Goal: Task Accomplishment & Management: Manage account settings

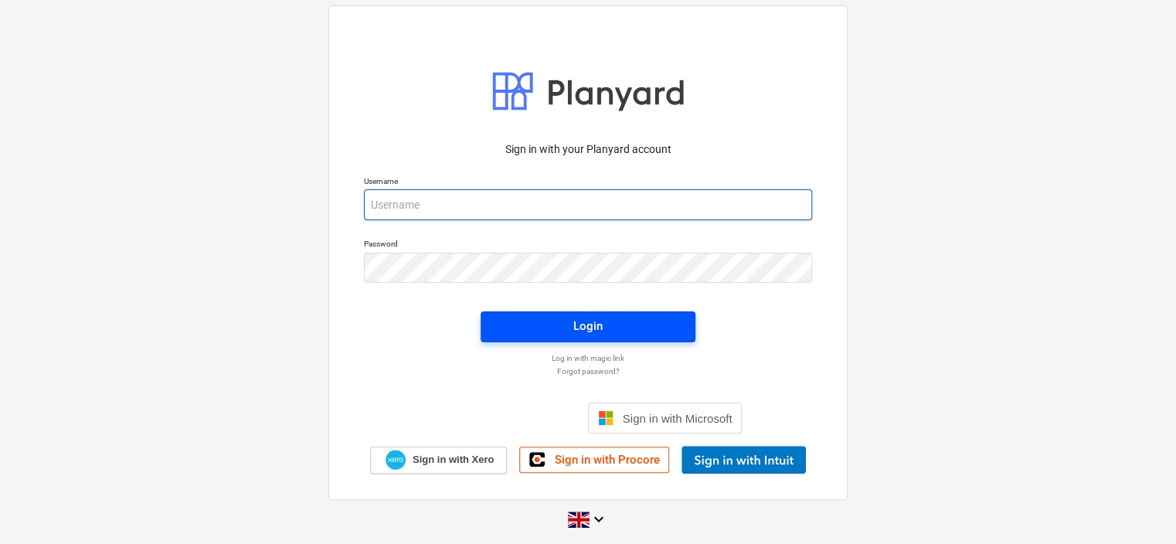
type input "[PERSON_NAME][EMAIL_ADDRESS][DOMAIN_NAME]"
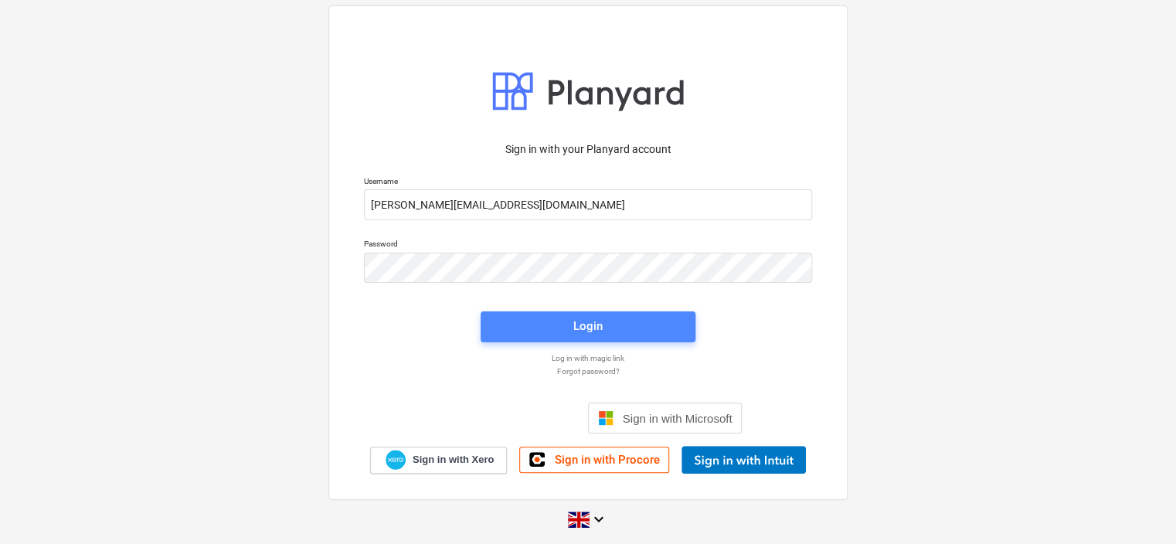
click at [539, 338] on button "Login" at bounding box center [588, 326] width 215 height 31
click at [529, 323] on span "Login" at bounding box center [588, 327] width 178 height 20
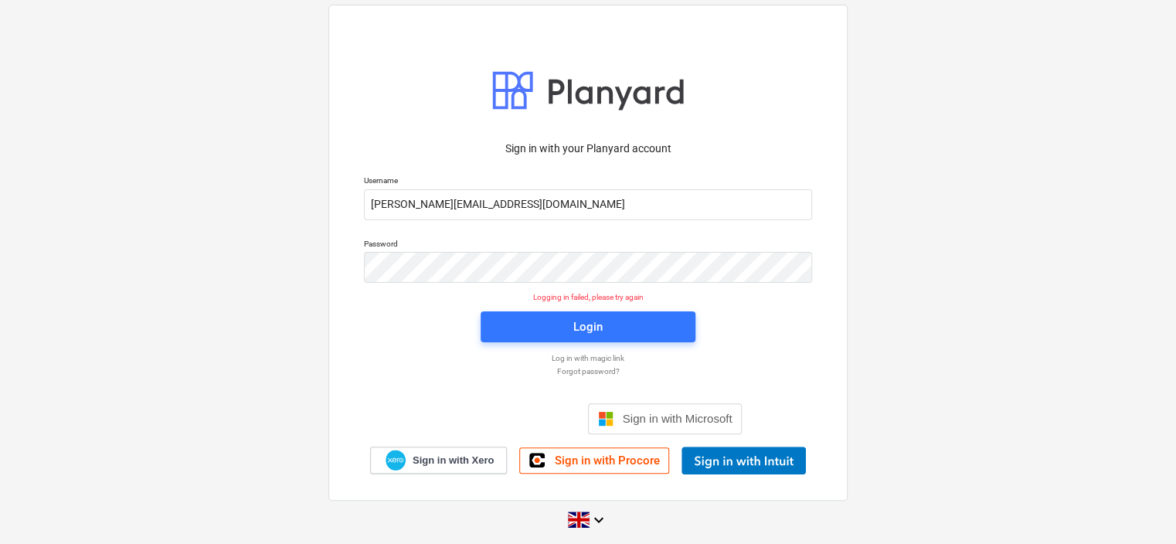
click at [847, 229] on div "Sign in with your Planyard account Username [PERSON_NAME][EMAIL_ADDRESS][DOMAIN…" at bounding box center [587, 252] width 519 height 495
click at [604, 313] on button "Login" at bounding box center [588, 326] width 215 height 31
click at [750, 322] on div "Sign in with your Planyard account Username [PERSON_NAME][EMAIL_ADDRESS][DOMAIN…" at bounding box center [588, 302] width 467 height 342
click at [964, 82] on div "Sign in with your Planyard account Username [PERSON_NAME][EMAIL_ADDRESS][DOMAIN…" at bounding box center [588, 271] width 1176 height 559
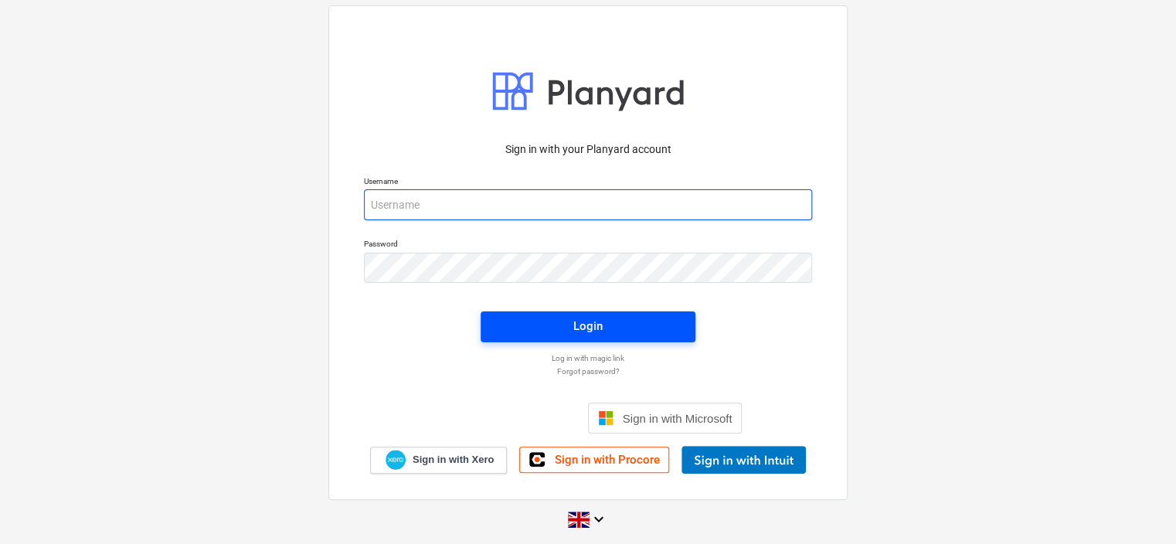
type input "[PERSON_NAME][EMAIL_ADDRESS][DOMAIN_NAME]"
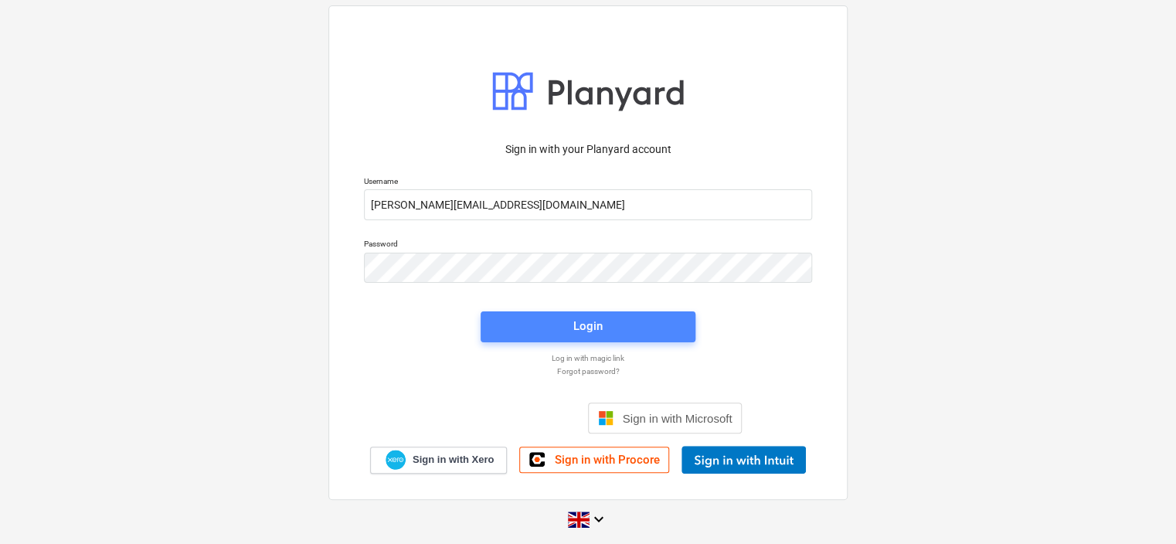
click at [549, 311] on button "Login" at bounding box center [588, 326] width 215 height 31
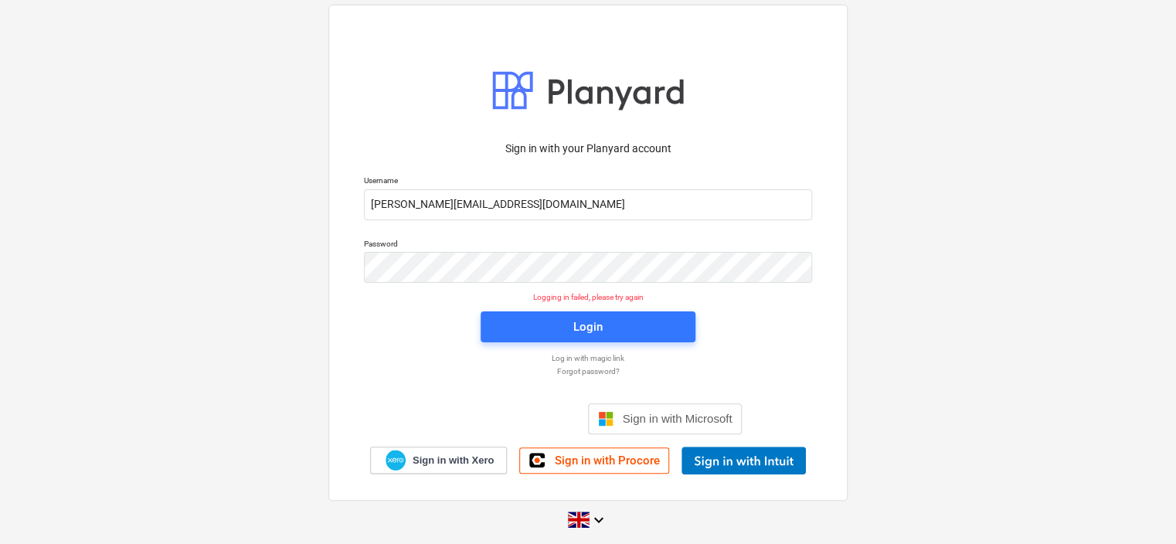
click at [797, 389] on div "Sign in with your Planyard account Username ian@wearespaces.co.uk Password Logg…" at bounding box center [588, 302] width 467 height 342
click at [783, 376] on p "Forgot password?" at bounding box center [588, 371] width 464 height 10
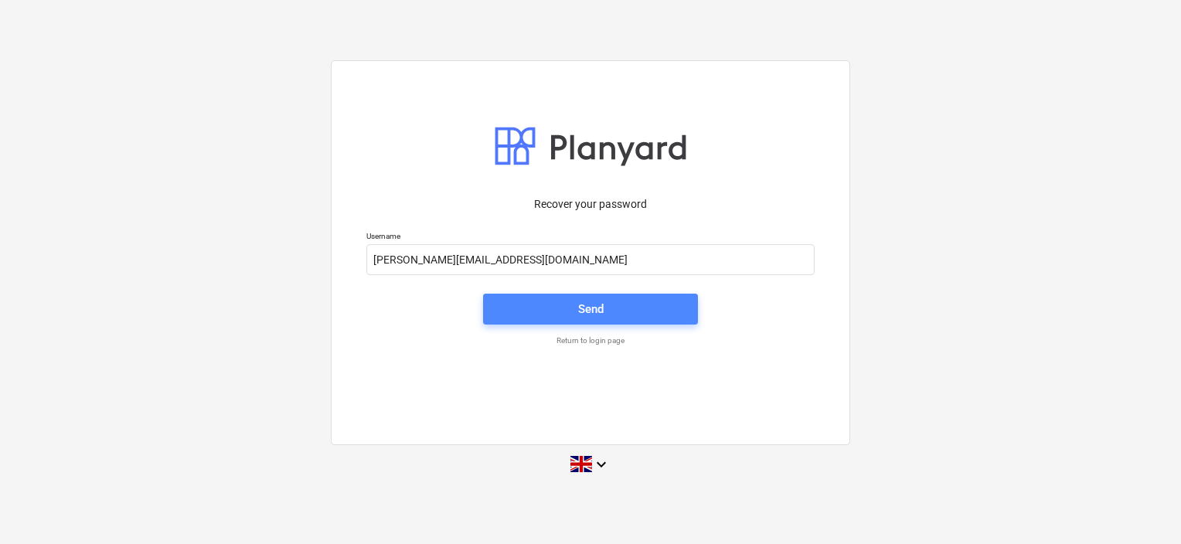
click at [562, 304] on span "Send" at bounding box center [590, 309] width 178 height 20
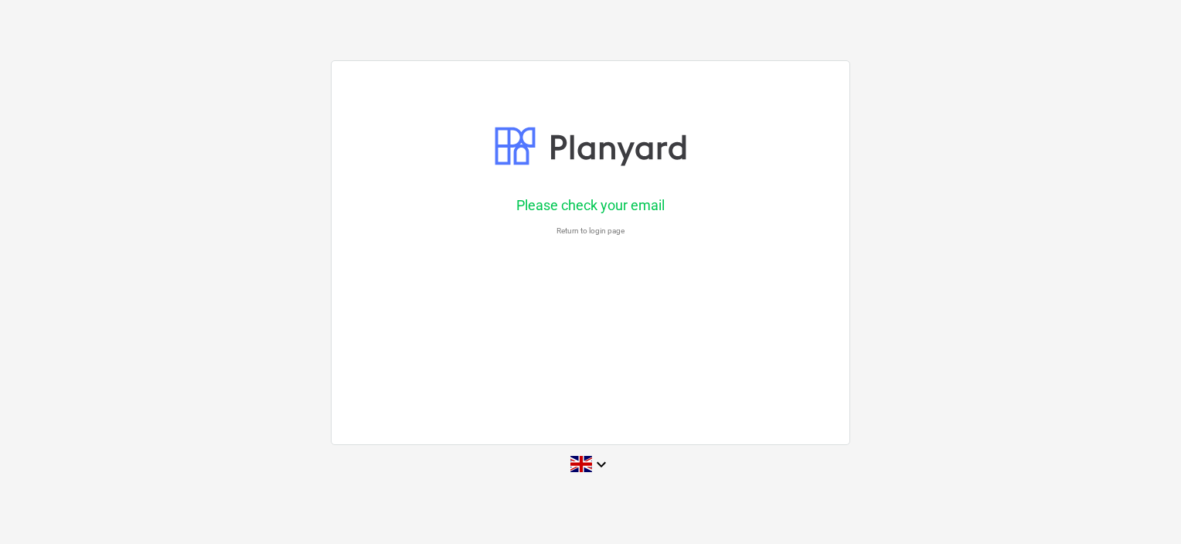
click at [581, 229] on p "Return to login page" at bounding box center [591, 231] width 464 height 10
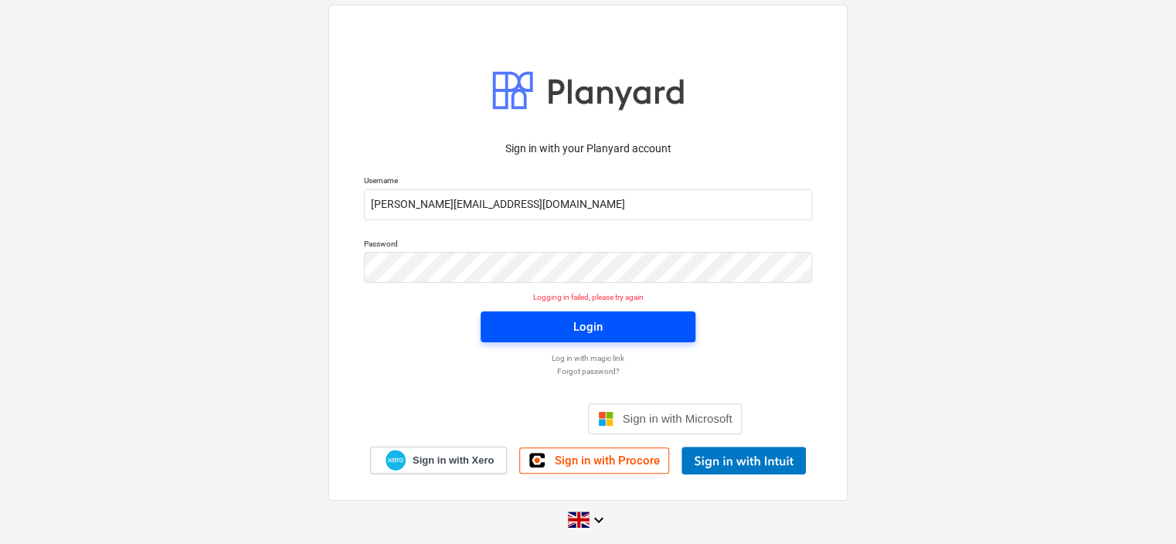
click at [541, 328] on span "Login" at bounding box center [588, 327] width 178 height 20
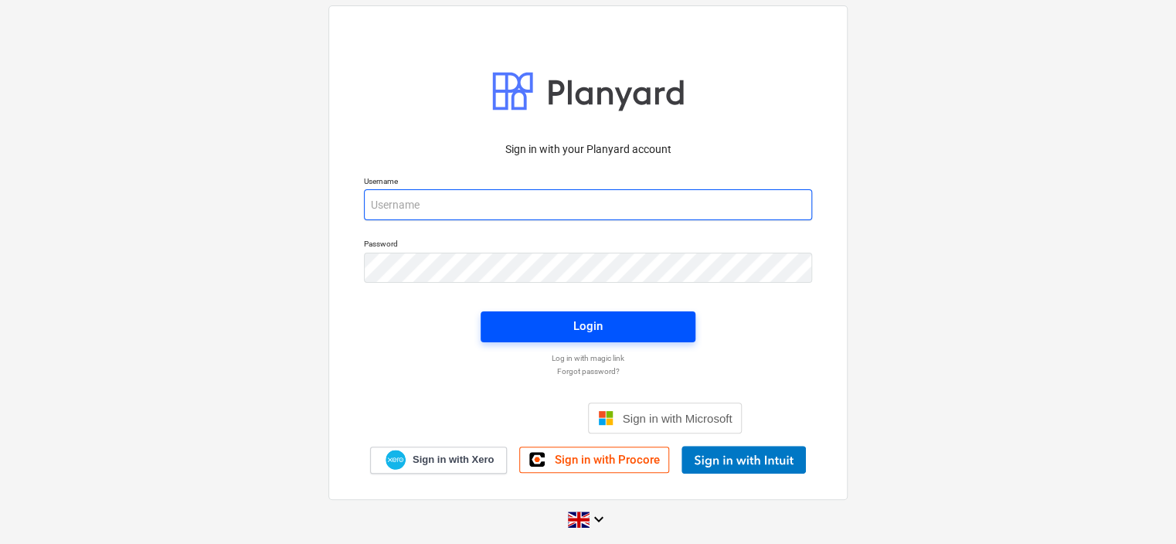
type input "[PERSON_NAME][EMAIL_ADDRESS][DOMAIN_NAME]"
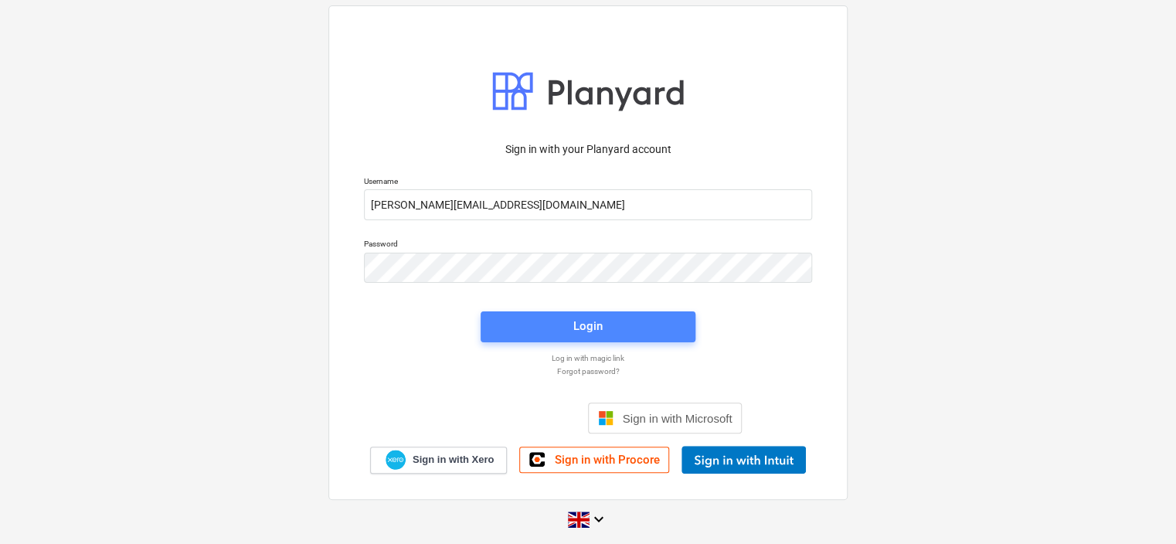
click at [505, 328] on span "Login" at bounding box center [588, 326] width 178 height 20
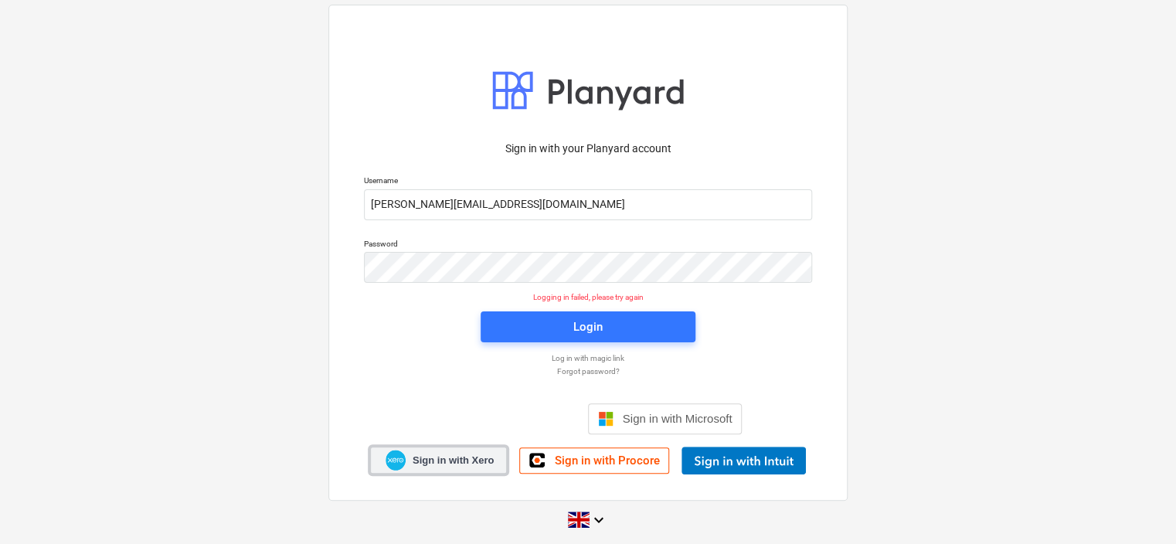
click at [457, 464] on span "Sign in with Xero" at bounding box center [453, 461] width 81 height 14
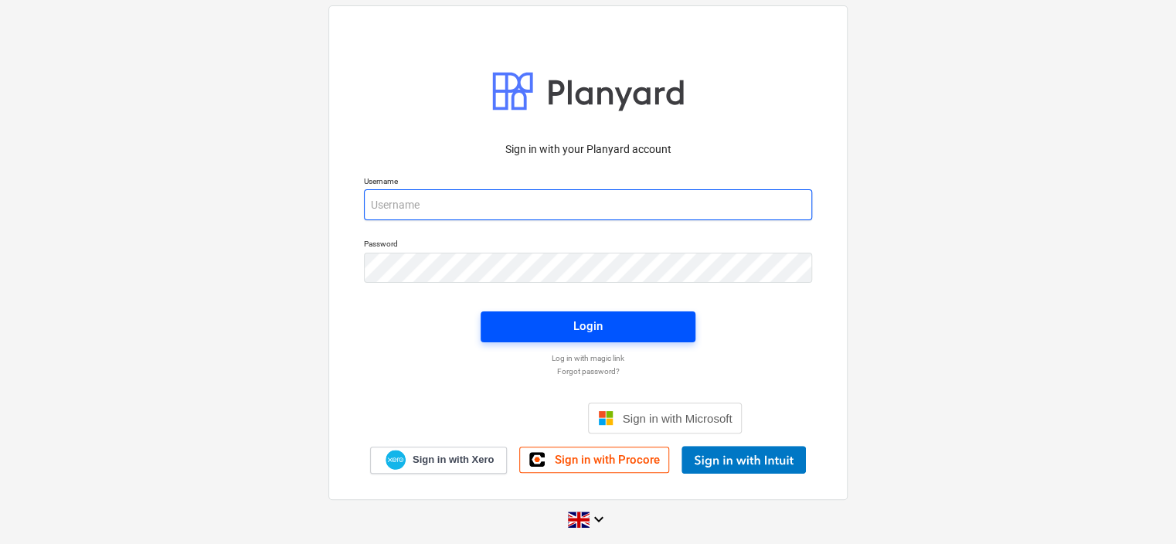
type input "[PERSON_NAME][EMAIL_ADDRESS][DOMAIN_NAME]"
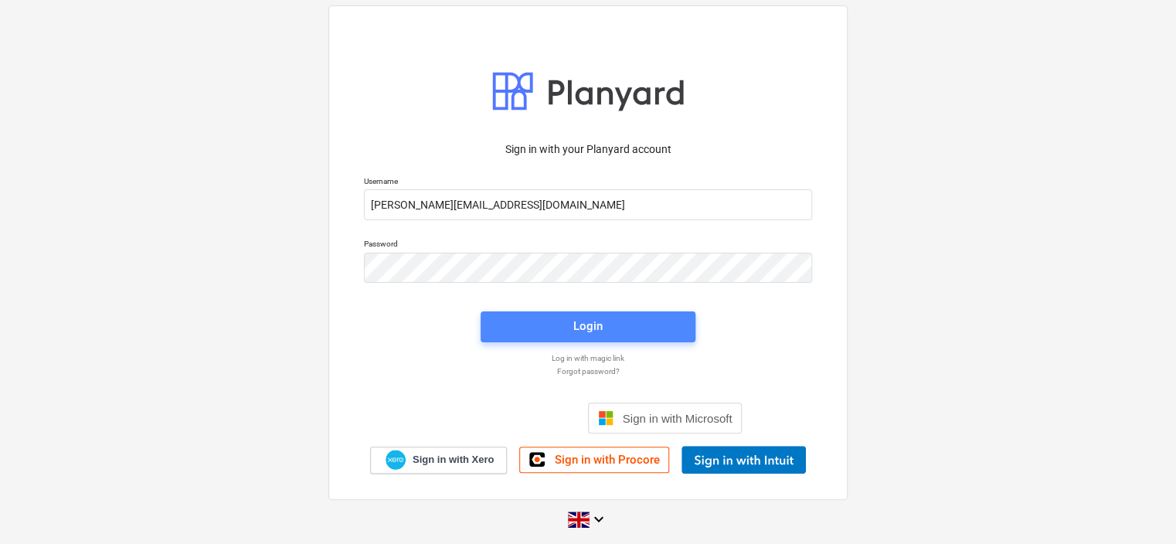
click at [597, 330] on div "Login" at bounding box center [587, 326] width 29 height 20
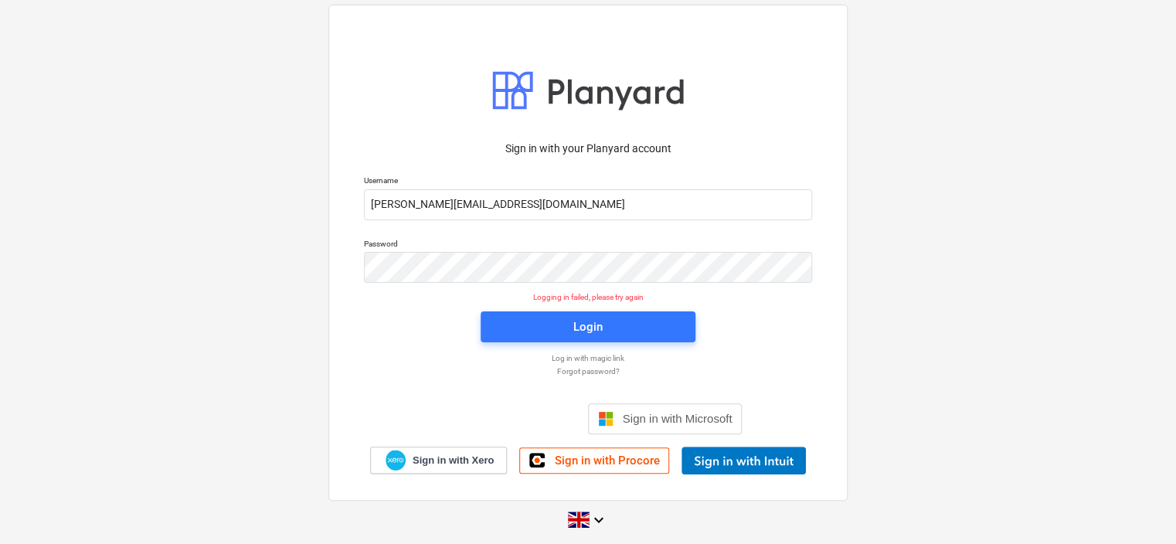
click at [585, 361] on p "Log in with magic link" at bounding box center [588, 358] width 464 height 10
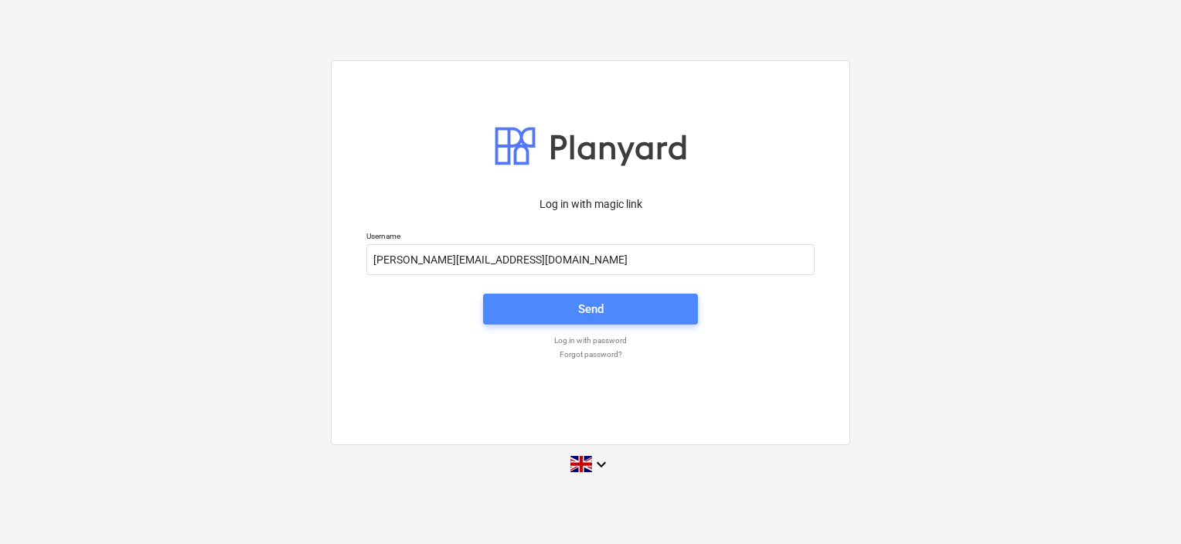
click at [576, 307] on span "Send" at bounding box center [590, 309] width 178 height 20
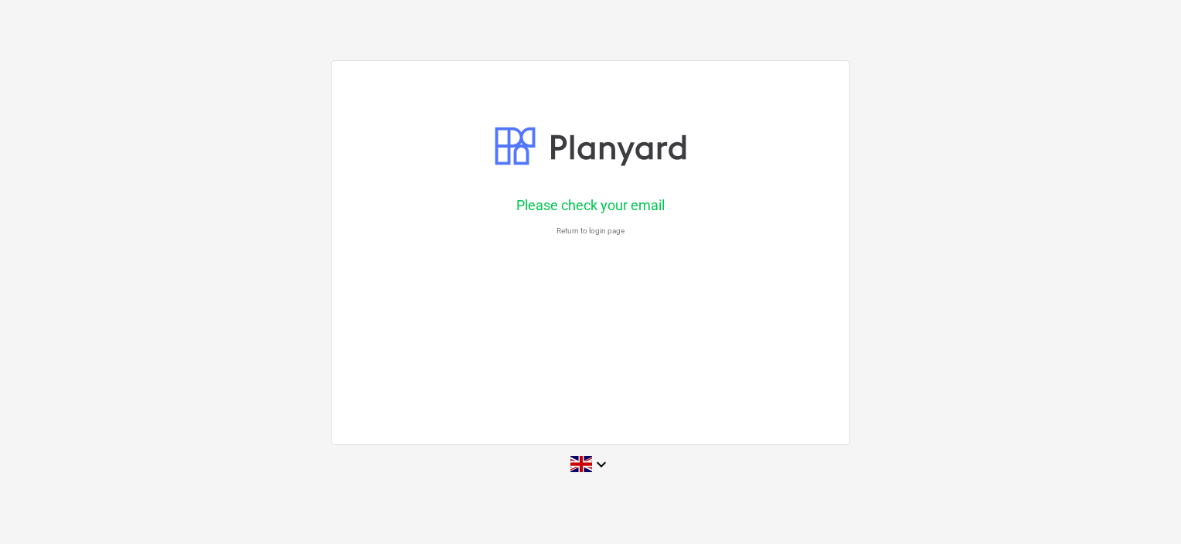
click at [559, 203] on p "Please check your email" at bounding box center [590, 205] width 448 height 19
